Goal: Information Seeking & Learning: Learn about a topic

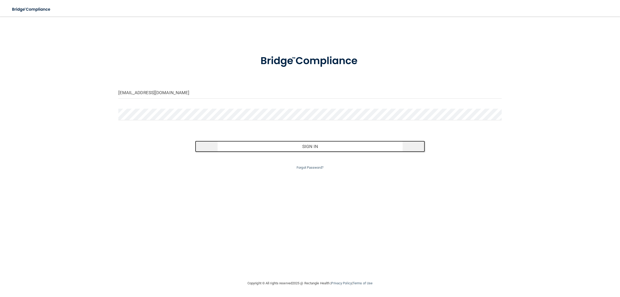
click at [282, 148] on button "Sign In" at bounding box center [310, 146] width 230 height 11
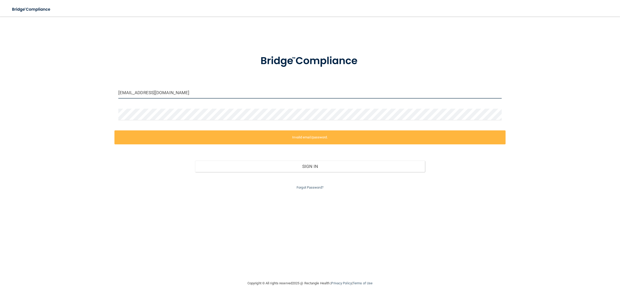
click at [192, 94] on input "drmcdaniel@fosterdentalcare.com" at bounding box center [310, 93] width 384 height 12
type input "[EMAIL_ADDRESS][DOMAIN_NAME]"
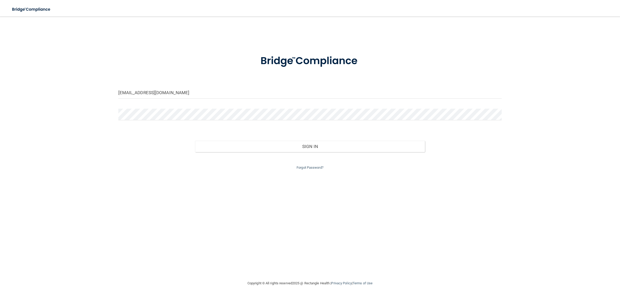
click at [179, 194] on div "drmcdaniel@mcdanielfamilydental.com Invalid email/password. You don't have perm…" at bounding box center [309, 148] width 599 height 253
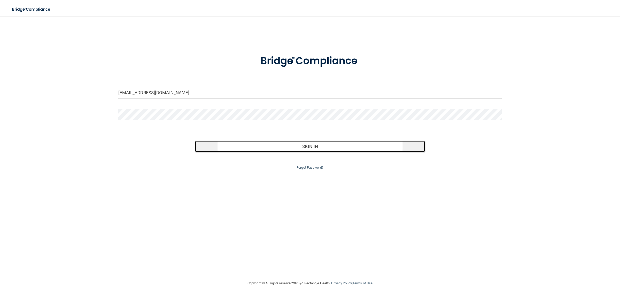
click at [264, 145] on button "Sign In" at bounding box center [310, 146] width 230 height 11
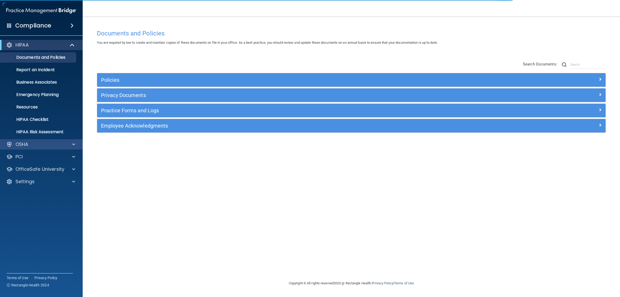
click at [26, 144] on p "OSHA" at bounding box center [22, 144] width 13 height 6
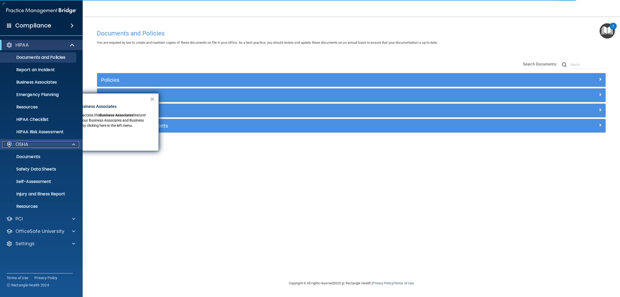
click at [55, 146] on div "OSHA" at bounding box center [34, 144] width 64 height 6
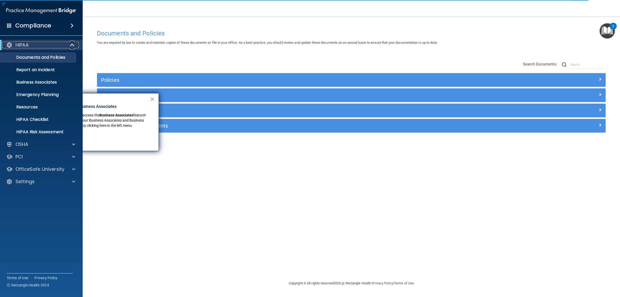
click at [72, 42] on span at bounding box center [73, 45] width 4 height 6
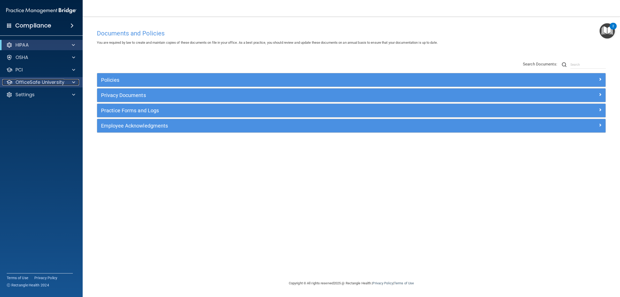
click at [65, 80] on div "OfficeSafe University" at bounding box center [34, 82] width 64 height 6
click at [32, 97] on link "HIPAA Training" at bounding box center [35, 94] width 81 height 10
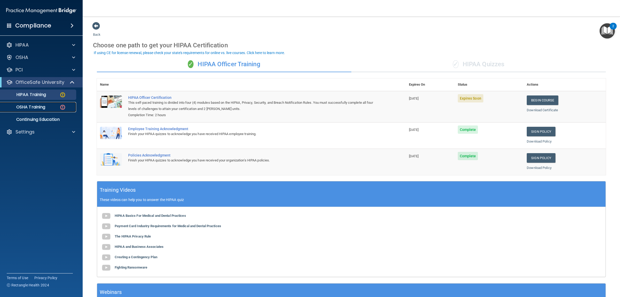
click at [20, 106] on p "OSHA Training" at bounding box center [24, 106] width 42 height 5
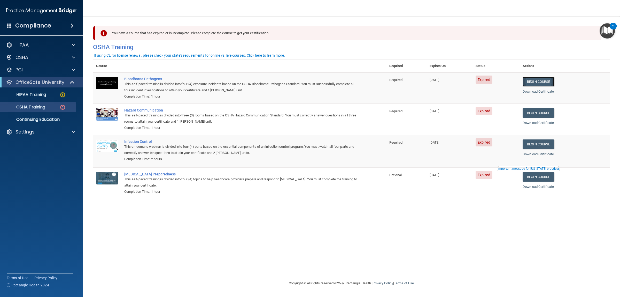
click at [544, 79] on link "Begin Course" at bounding box center [539, 82] width 32 height 10
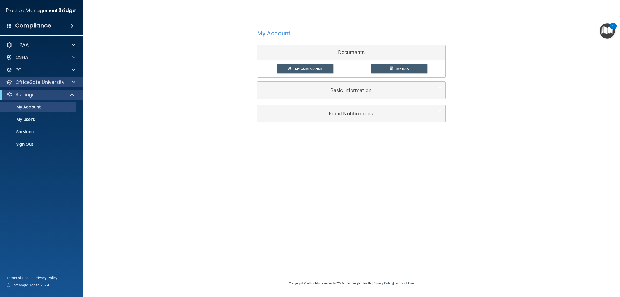
click at [45, 78] on div "OfficeSafe University" at bounding box center [41, 82] width 83 height 10
click at [45, 80] on p "OfficeSafe University" at bounding box center [40, 82] width 49 height 6
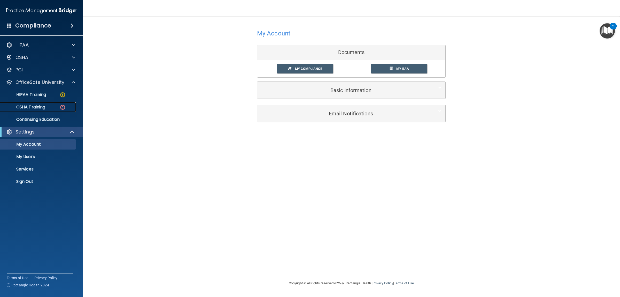
click at [37, 105] on p "OSHA Training" at bounding box center [24, 106] width 42 height 5
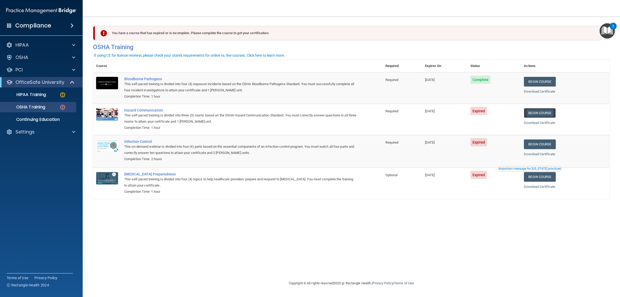
click at [550, 111] on link "Begin Course" at bounding box center [540, 113] width 32 height 10
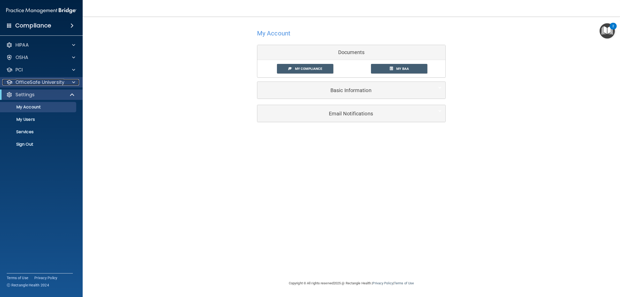
click at [57, 81] on p "OfficeSafe University" at bounding box center [40, 82] width 49 height 6
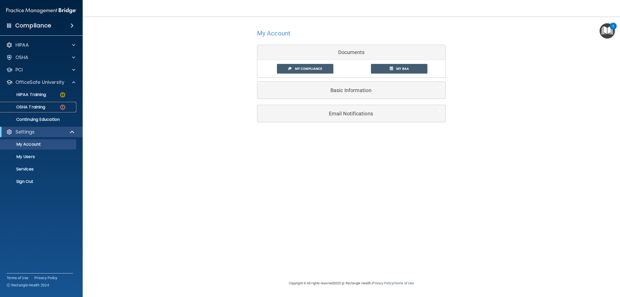
click at [37, 109] on p "OSHA Training" at bounding box center [24, 106] width 42 height 5
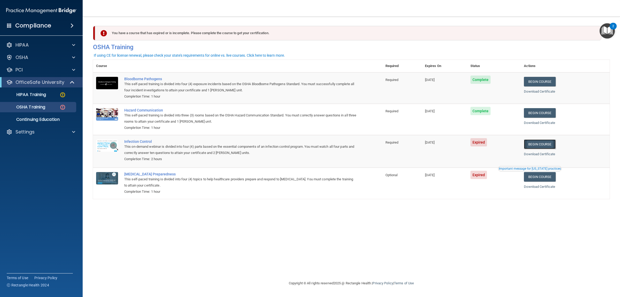
click at [553, 140] on link "Begin Course" at bounding box center [540, 144] width 32 height 10
click at [45, 106] on p "OSHA Training" at bounding box center [24, 106] width 42 height 5
click at [27, 95] on p "HIPAA Training" at bounding box center [24, 94] width 43 height 5
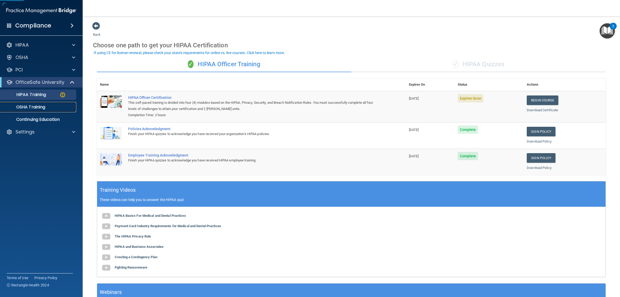
click at [29, 111] on link "OSHA Training" at bounding box center [35, 107] width 81 height 10
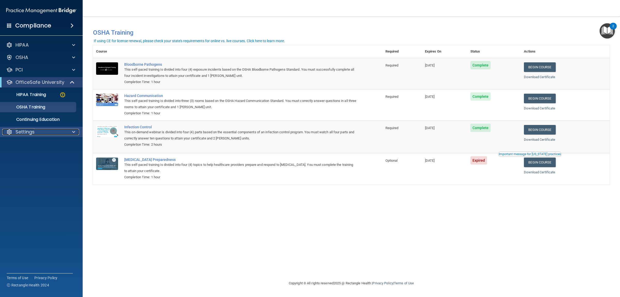
click at [26, 133] on p "Settings" at bounding box center [25, 132] width 19 height 6
click at [28, 142] on p "My Account" at bounding box center [38, 144] width 71 height 5
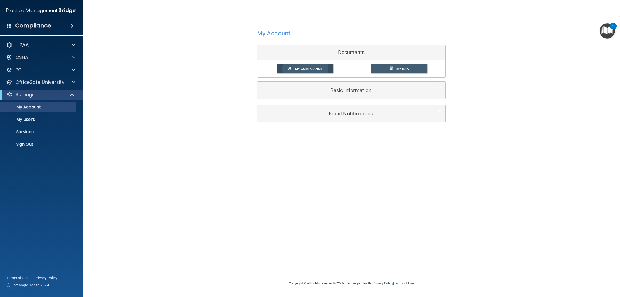
click at [292, 68] on link "My Compliance" at bounding box center [305, 69] width 57 height 10
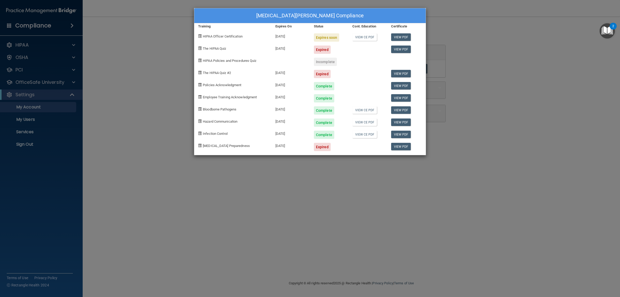
drag, startPoint x: 213, startPoint y: 110, endPoint x: 292, endPoint y: 110, distance: 79.6
click at [292, 110] on div "Bloodborne Pathogens 08/13/2026 Complete View CE PDF View PDF" at bounding box center [309, 108] width 231 height 12
click at [292, 110] on div "08/13/2026" at bounding box center [291, 108] width 38 height 12
click at [373, 110] on link "View CE PDF" at bounding box center [364, 109] width 25 height 7
click at [363, 120] on link "View CE PDF" at bounding box center [364, 121] width 25 height 7
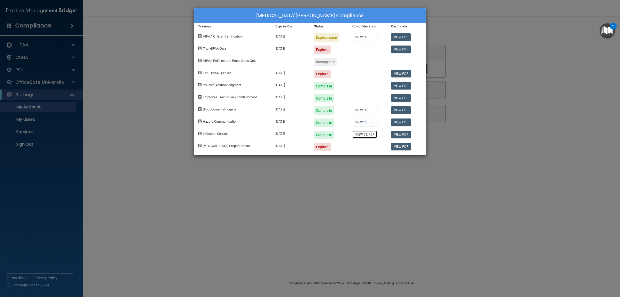
click at [362, 133] on link "View CE PDF" at bounding box center [364, 133] width 25 height 7
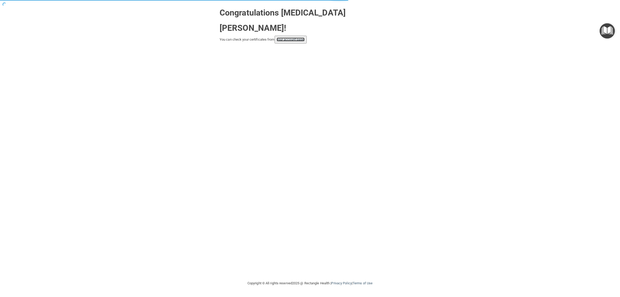
click at [300, 37] on link "your account page!" at bounding box center [291, 39] width 28 height 4
